Goal: Transaction & Acquisition: Purchase product/service

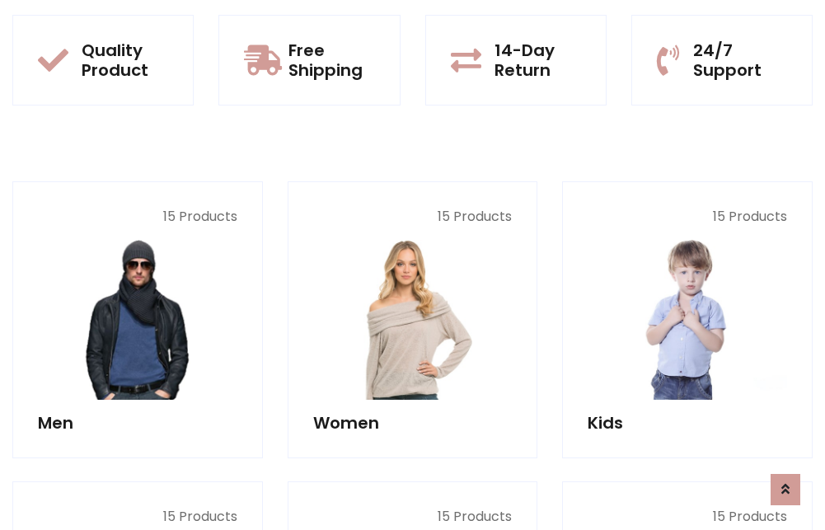
scroll to position [1429, 0]
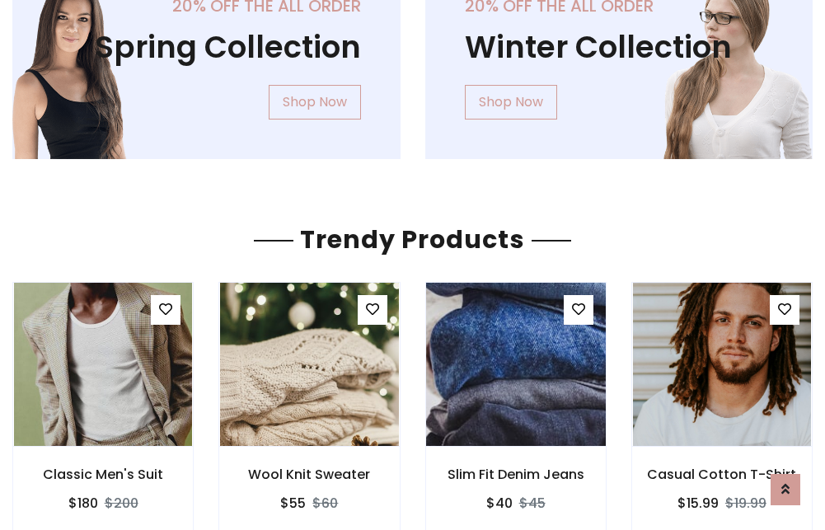
click at [515, 364] on img at bounding box center [516, 365] width 214 height 396
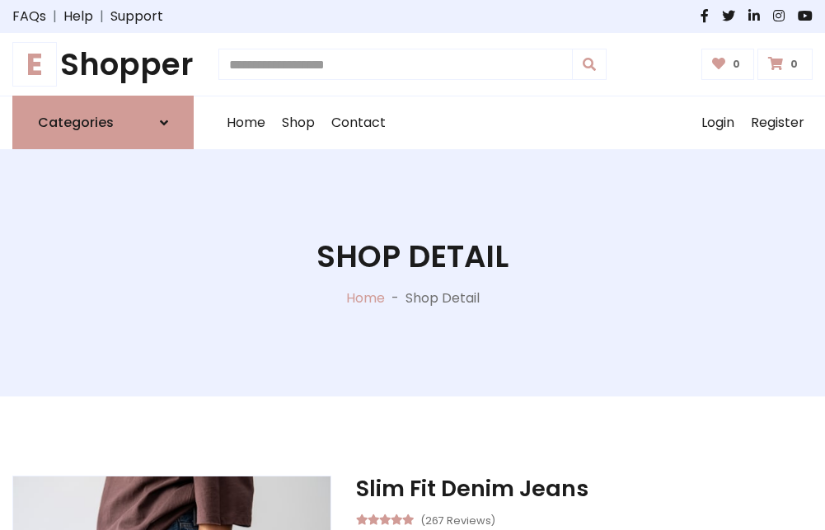
click at [103, 64] on h1 "E Shopper" at bounding box center [102, 64] width 181 height 36
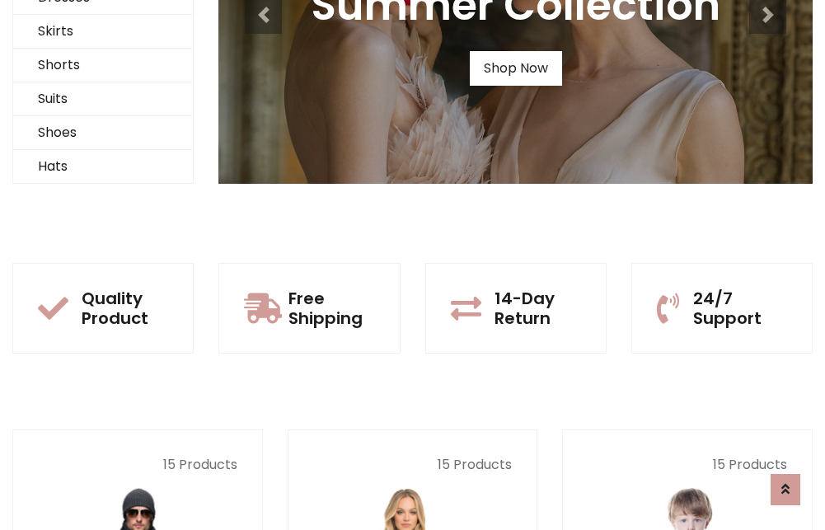
scroll to position [159, 0]
